Goal: Task Accomplishment & Management: Use online tool/utility

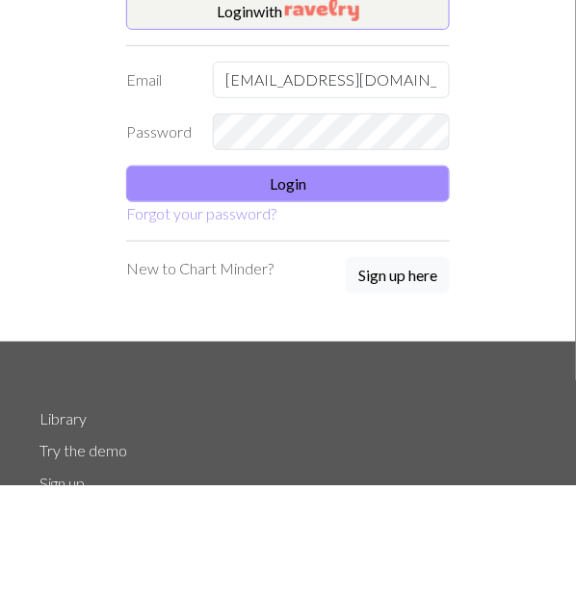
type input "[EMAIL_ADDRESS][DOMAIN_NAME]"
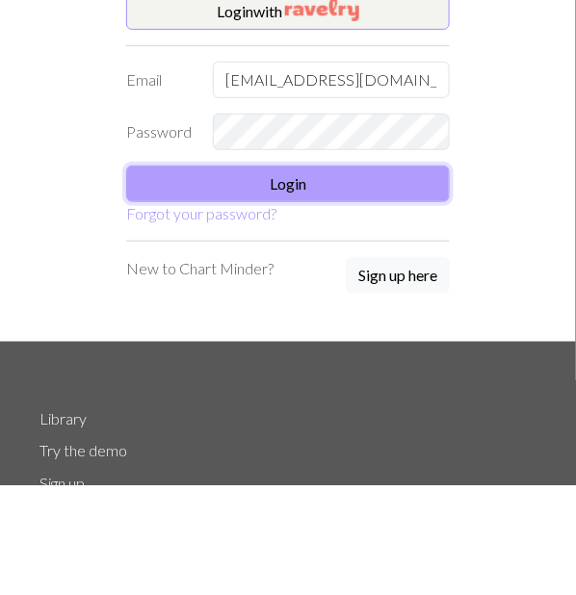
click at [381, 293] on button "Login" at bounding box center [288, 294] width 324 height 37
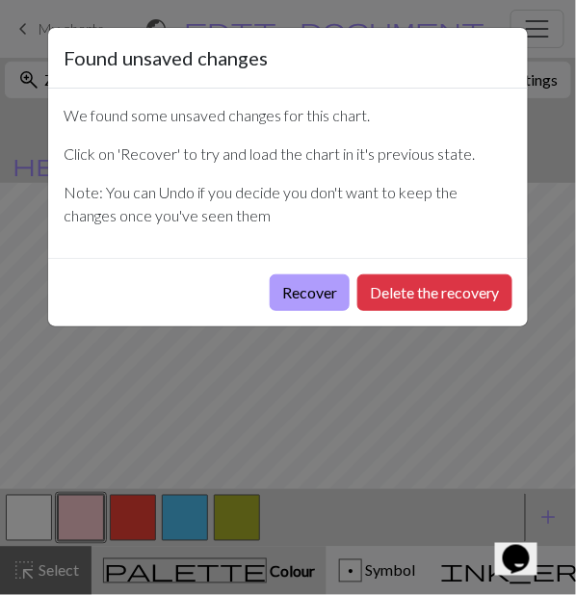
click at [309, 294] on button "Recover" at bounding box center [310, 293] width 80 height 37
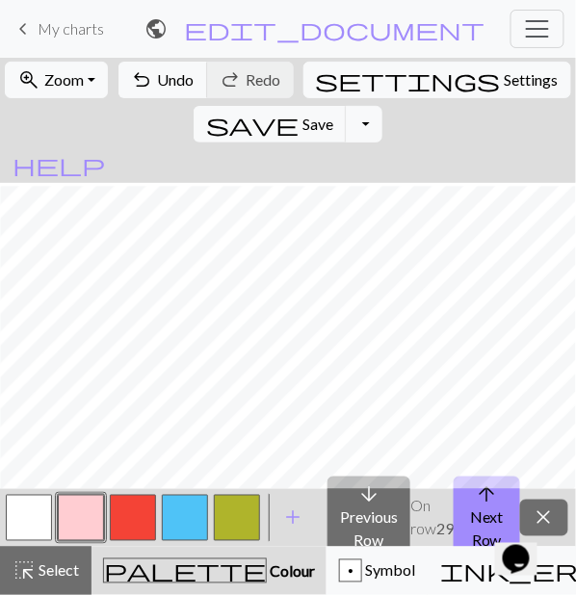
scroll to position [138, 0]
click at [456, 498] on button "arrow_upward Next Row" at bounding box center [487, 518] width 66 height 83
click at [475, 507] on button "arrow_upward Next Row" at bounding box center [487, 518] width 66 height 83
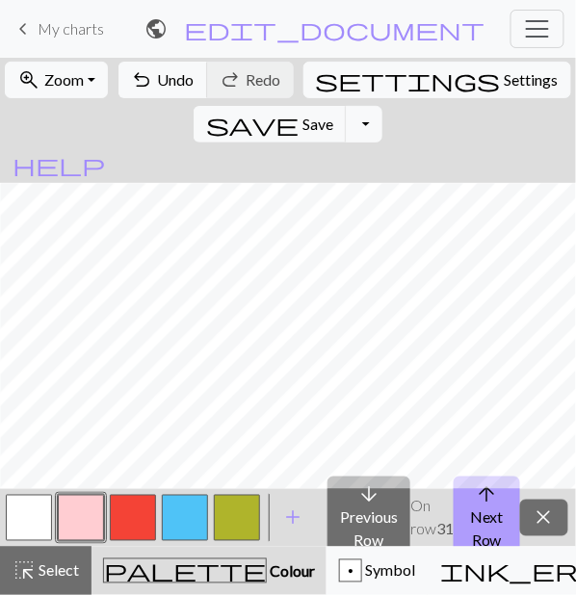
click at [478, 503] on span "arrow_upward" at bounding box center [487, 495] width 23 height 27
click at [488, 506] on button "arrow_upward Next Row" at bounding box center [487, 518] width 66 height 83
click at [507, 519] on button "arrow_upward Next Row" at bounding box center [487, 518] width 66 height 83
